Goal: Answer question/provide support: Share knowledge or assist other users

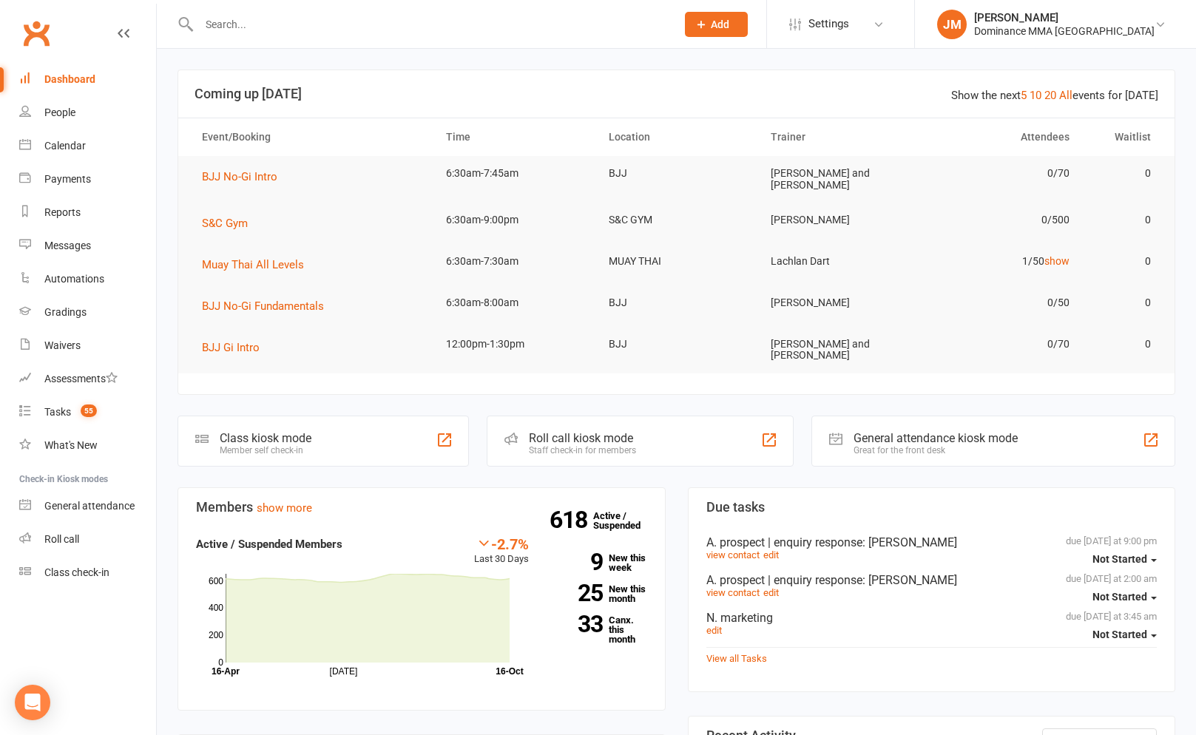
click at [330, 28] on input "text" at bounding box center [429, 24] width 471 height 21
click at [333, 27] on input "text" at bounding box center [429, 24] width 471 height 21
click at [333, 28] on input "text" at bounding box center [429, 24] width 471 height 21
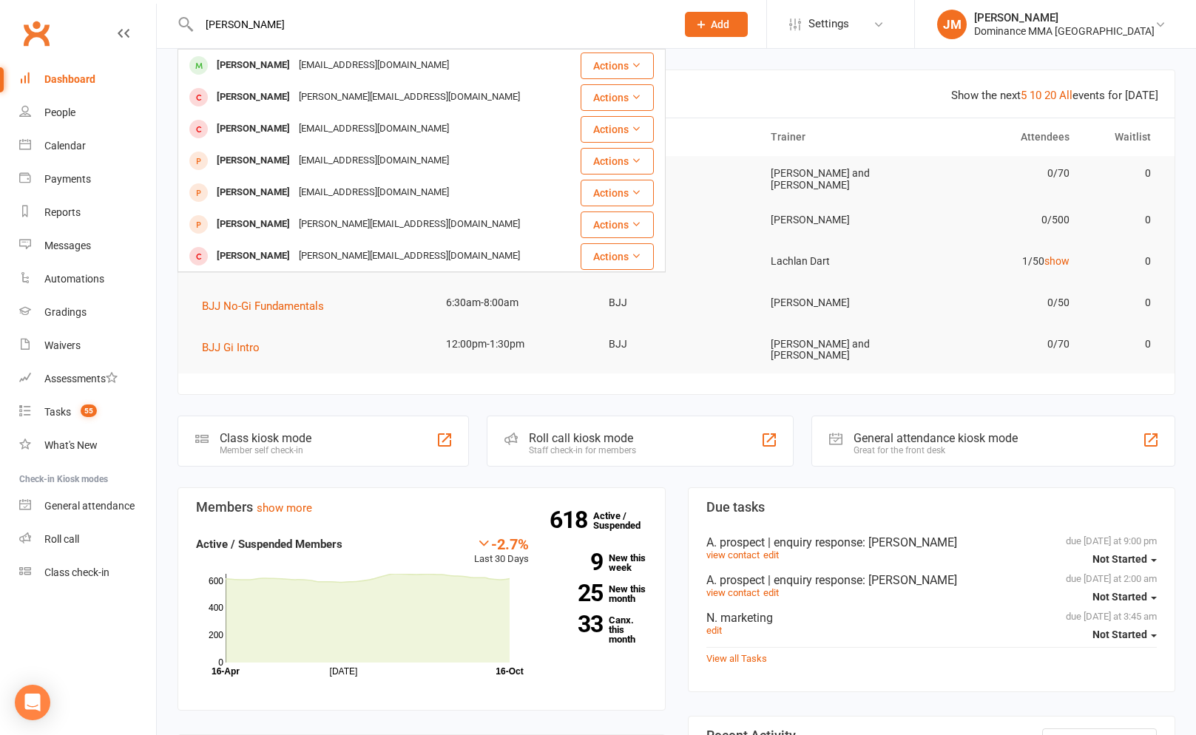
type input "[PERSON_NAME]"
click at [321, 72] on div "[EMAIL_ADDRESS][DOMAIN_NAME]" at bounding box center [373, 65] width 159 height 21
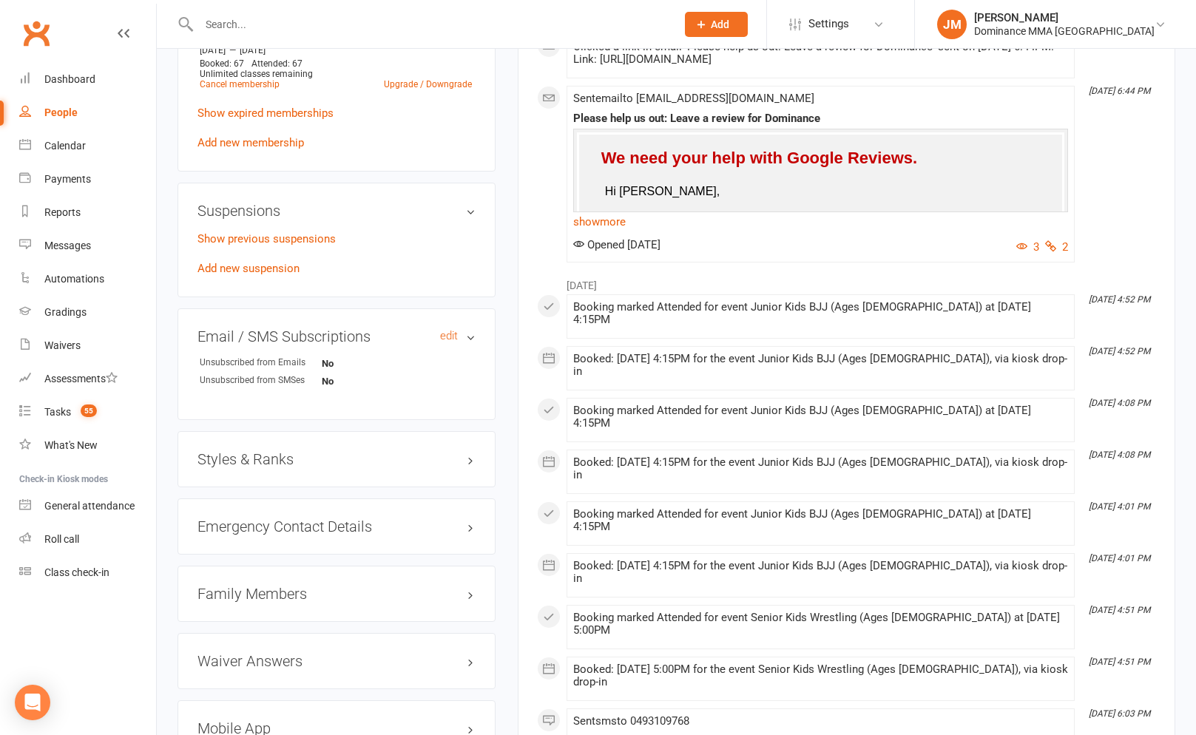
scroll to position [943, 0]
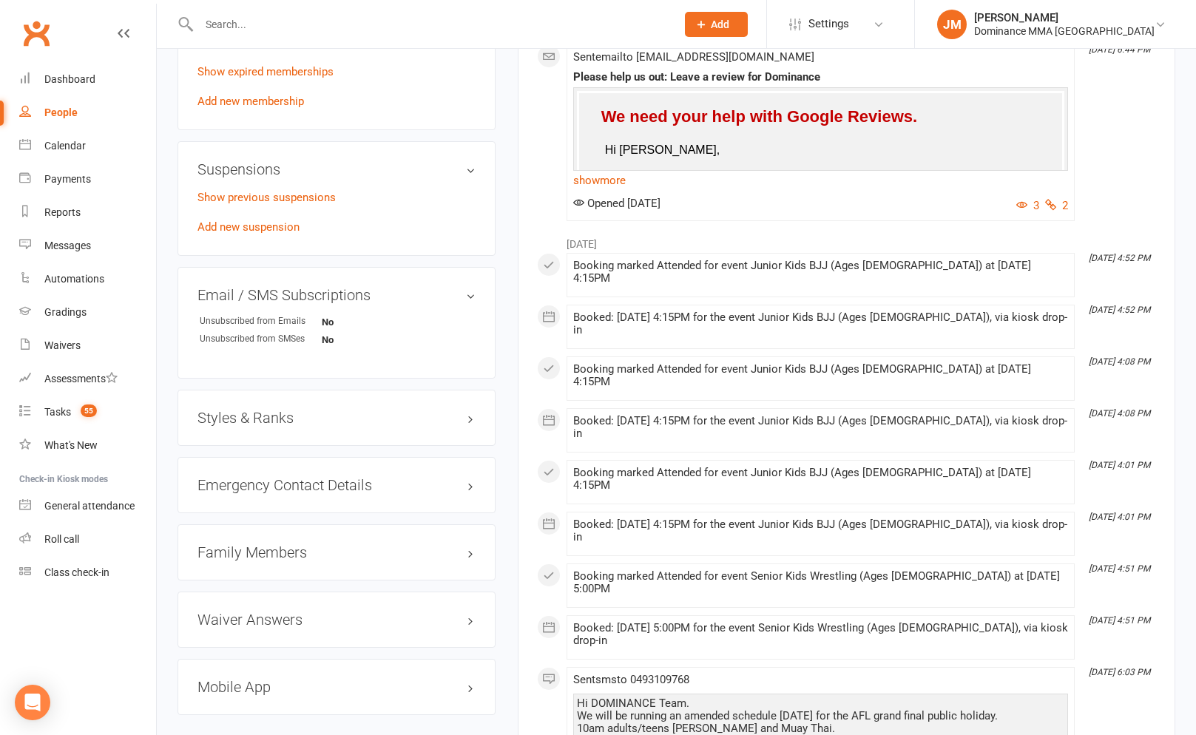
click at [265, 544] on h3 "Family Members" at bounding box center [336, 552] width 278 height 16
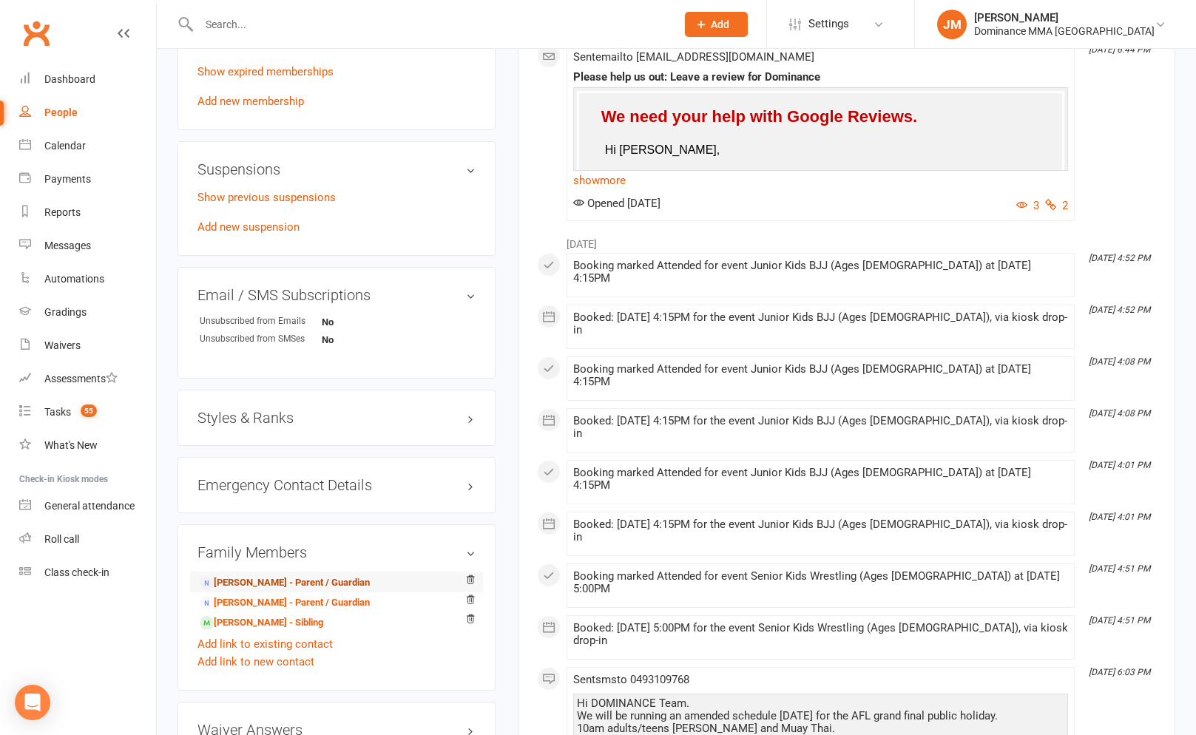
click at [265, 583] on link "[PERSON_NAME] - Parent / Guardian" at bounding box center [285, 583] width 170 height 16
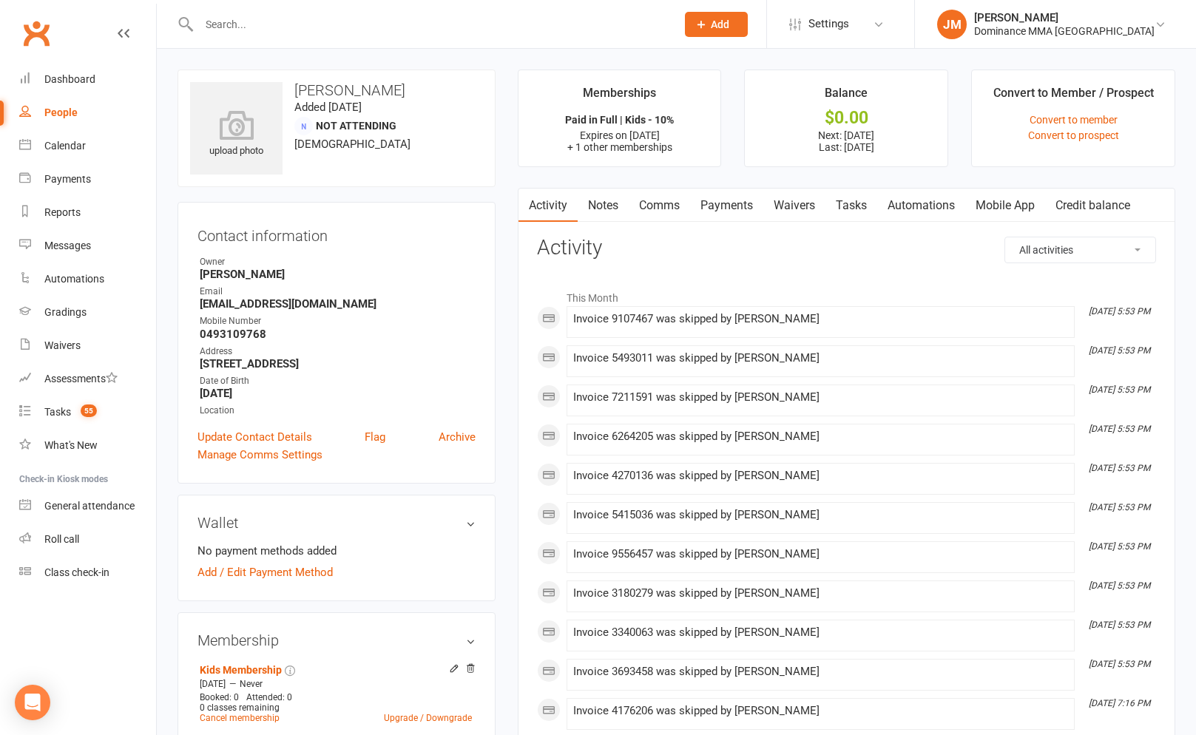
click at [602, 212] on link "Notes" at bounding box center [602, 206] width 51 height 34
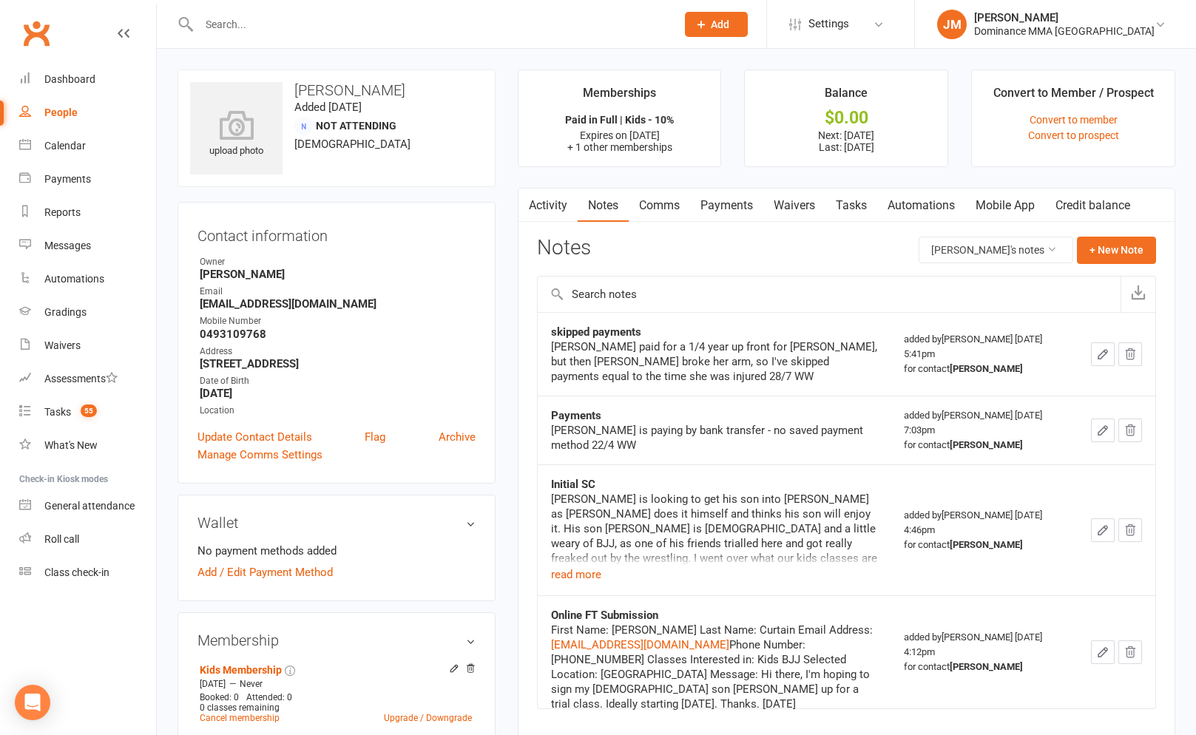
click at [589, 553] on div "[PERSON_NAME] is looking to get his son into [PERSON_NAME] as [PERSON_NAME] doe…" at bounding box center [714, 529] width 327 height 74
click at [580, 567] on button "read more" at bounding box center [576, 575] width 50 height 18
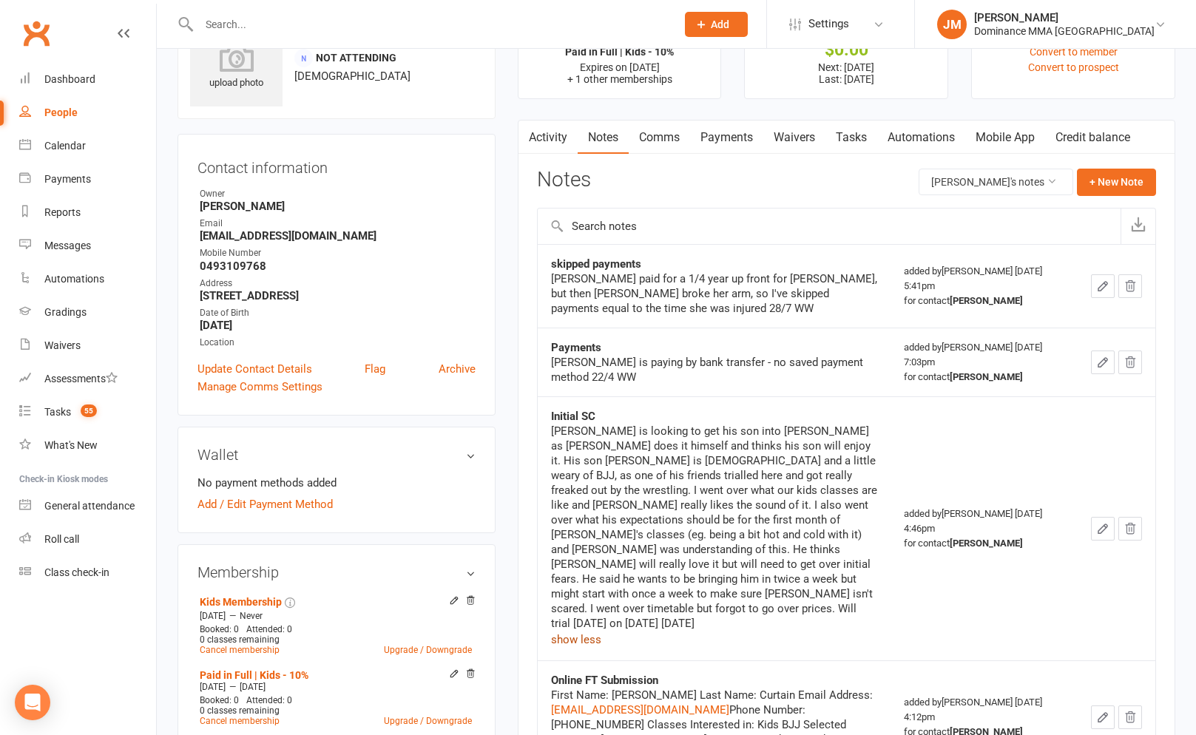
scroll to position [67, 0]
